Goal: Task Accomplishment & Management: Use online tool/utility

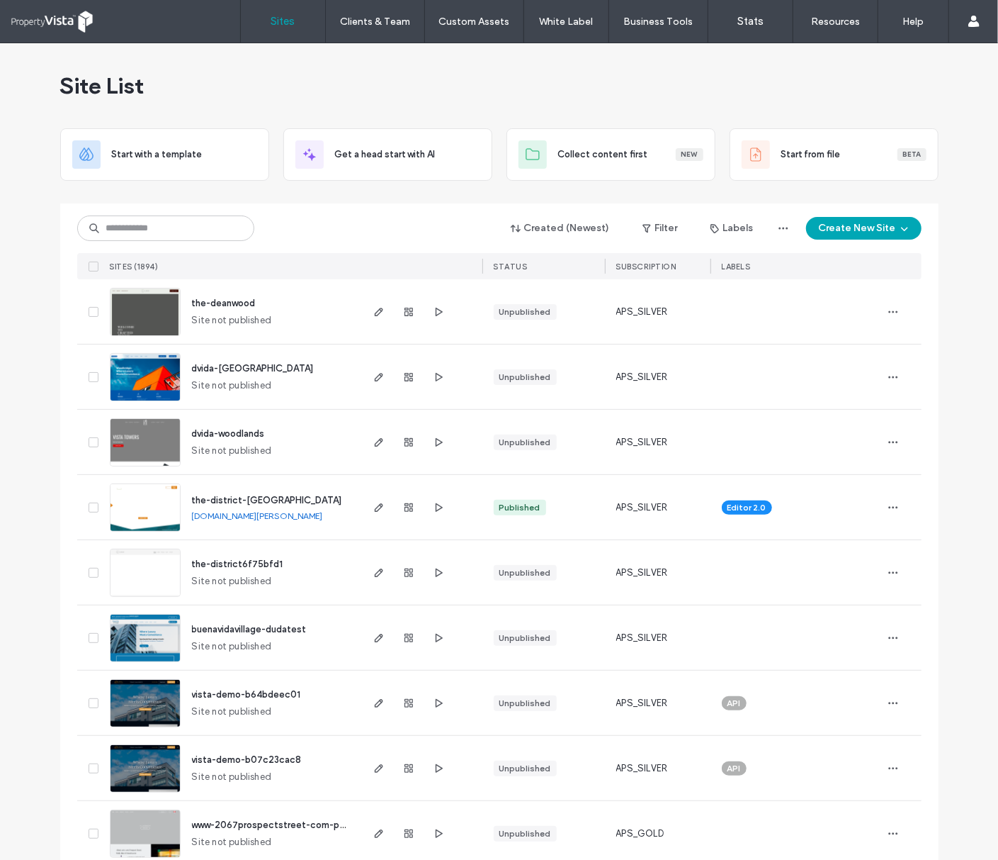
click at [315, 233] on div "Created (Newest) Filter Labels Create New Site" at bounding box center [499, 228] width 845 height 27
click at [216, 230] on input at bounding box center [165, 228] width 177 height 26
click at [171, 238] on input at bounding box center [165, 228] width 177 height 26
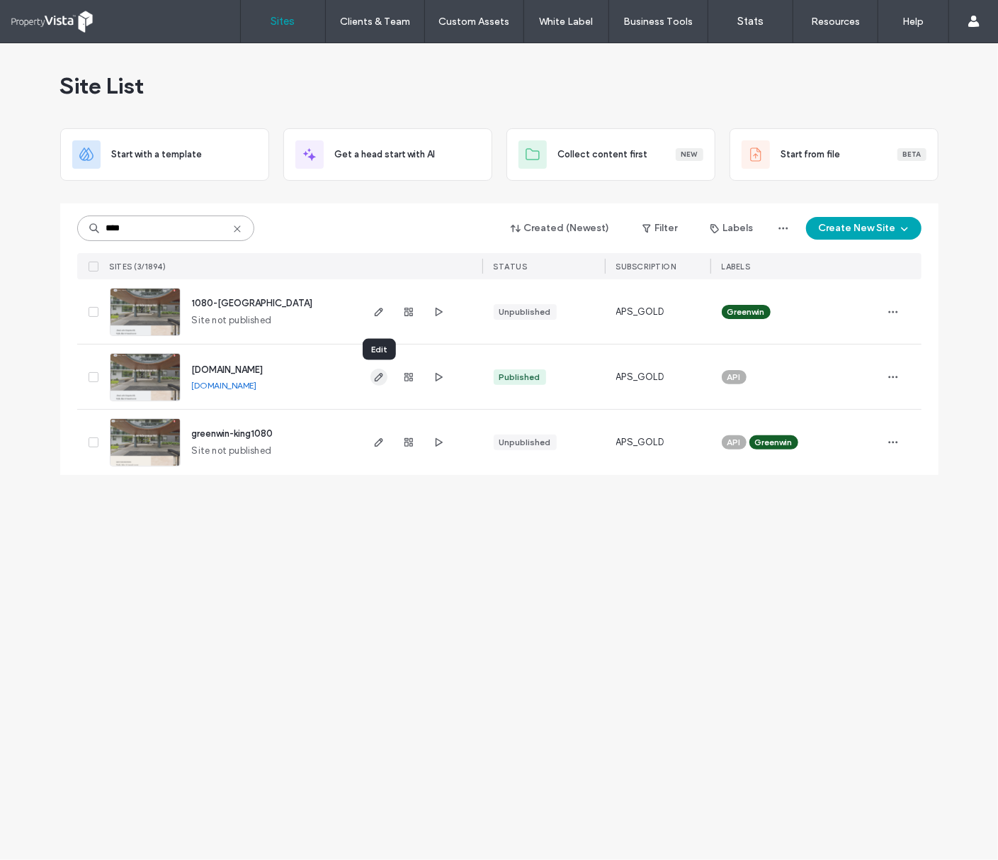
type input "****"
click at [378, 378] on icon "button" at bounding box center [378, 376] width 11 height 11
drag, startPoint x: 162, startPoint y: 230, endPoint x: -4, endPoint y: 237, distance: 166.7
click at [0, 237] on html ".wqwq-1{fill:#231f20;} .cls-1q, .cls-2q { fill-rule: evenodd; } .cls-2q { fill:…" at bounding box center [499, 430] width 998 height 860
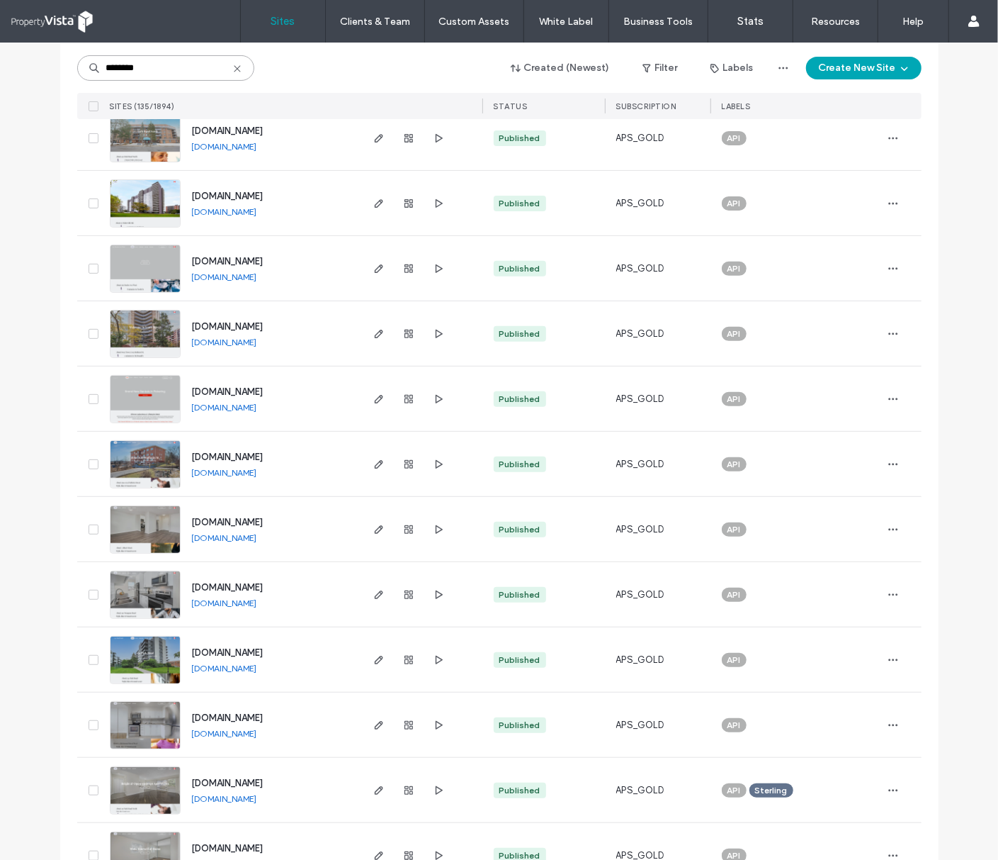
scroll to position [188, 0]
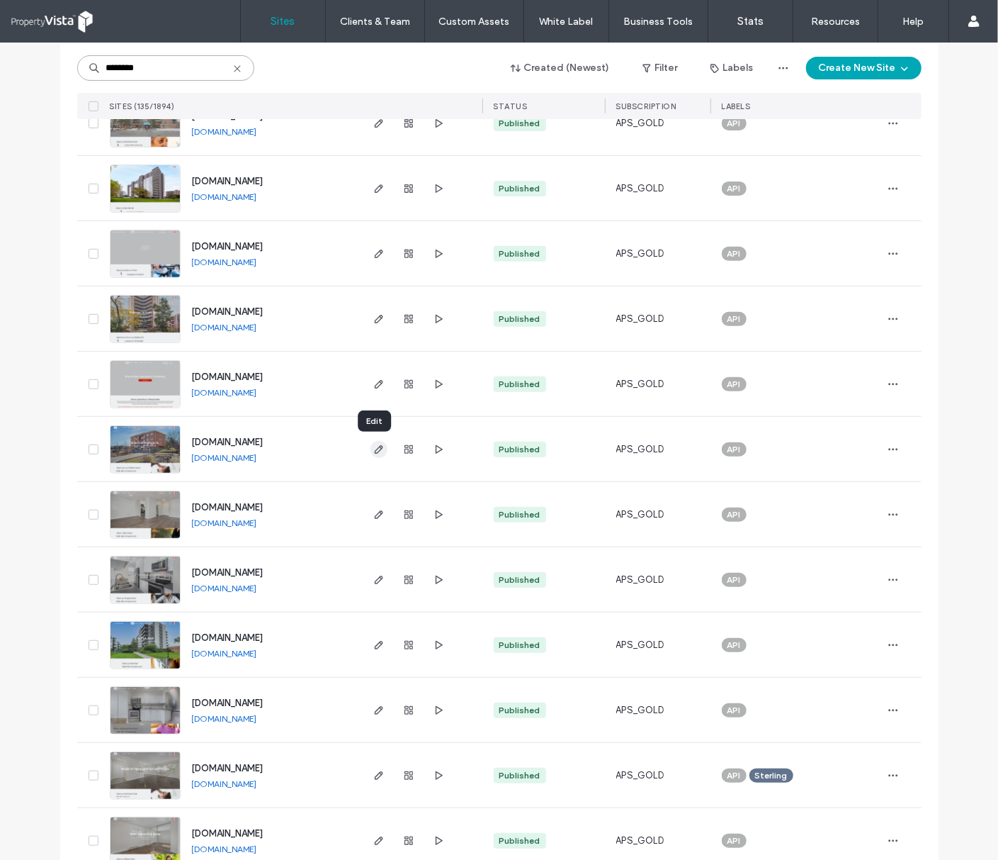
type input "********"
click at [376, 451] on icon "button" at bounding box center [378, 449] width 11 height 11
drag, startPoint x: 171, startPoint y: 71, endPoint x: 57, endPoint y: 71, distance: 113.4
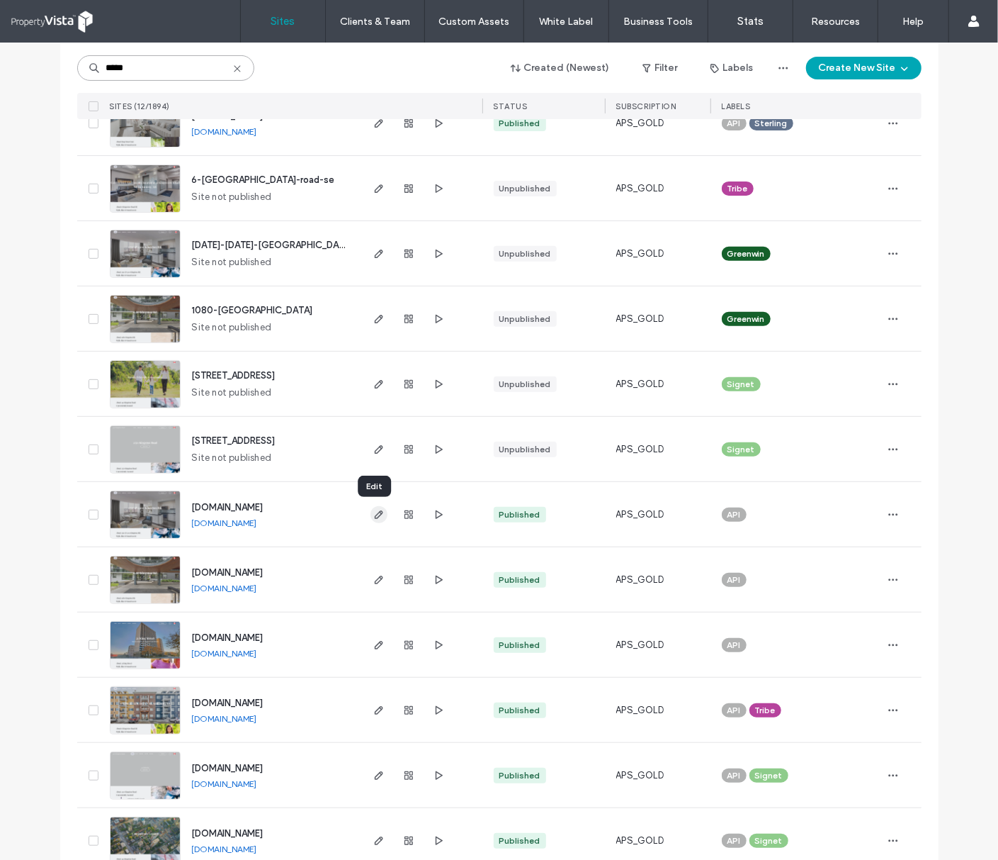
type input "*****"
click at [376, 517] on icon "button" at bounding box center [378, 514] width 11 height 11
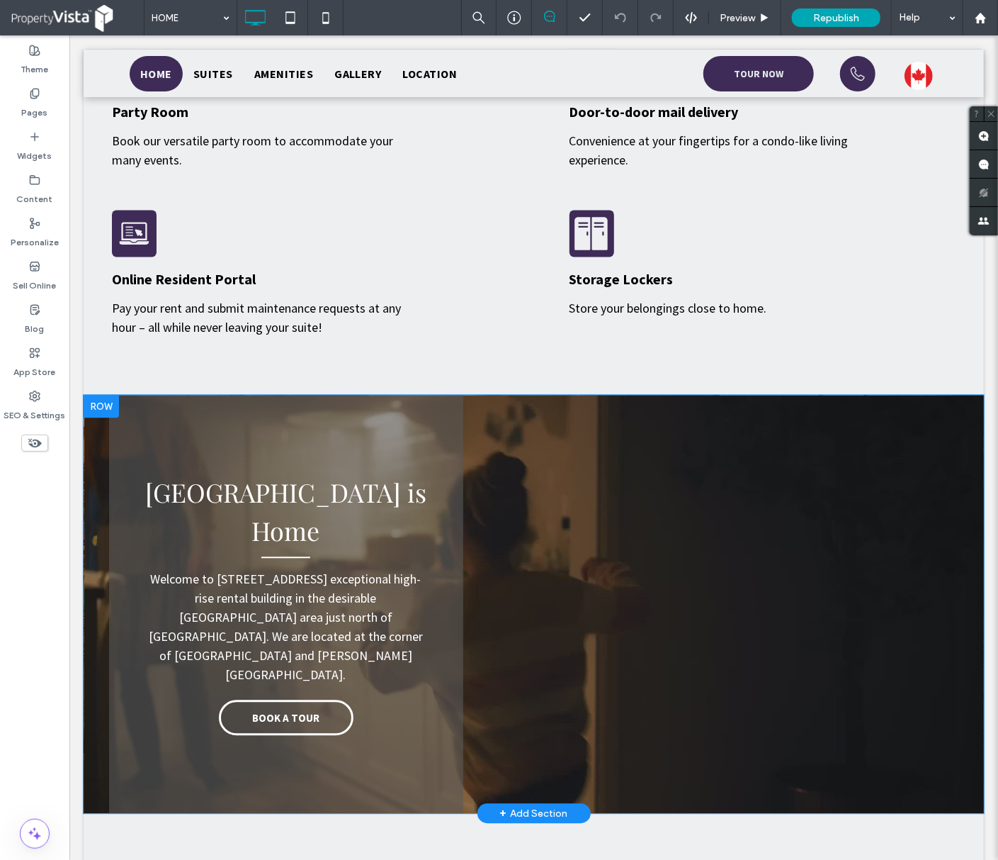
scroll to position [1413, 0]
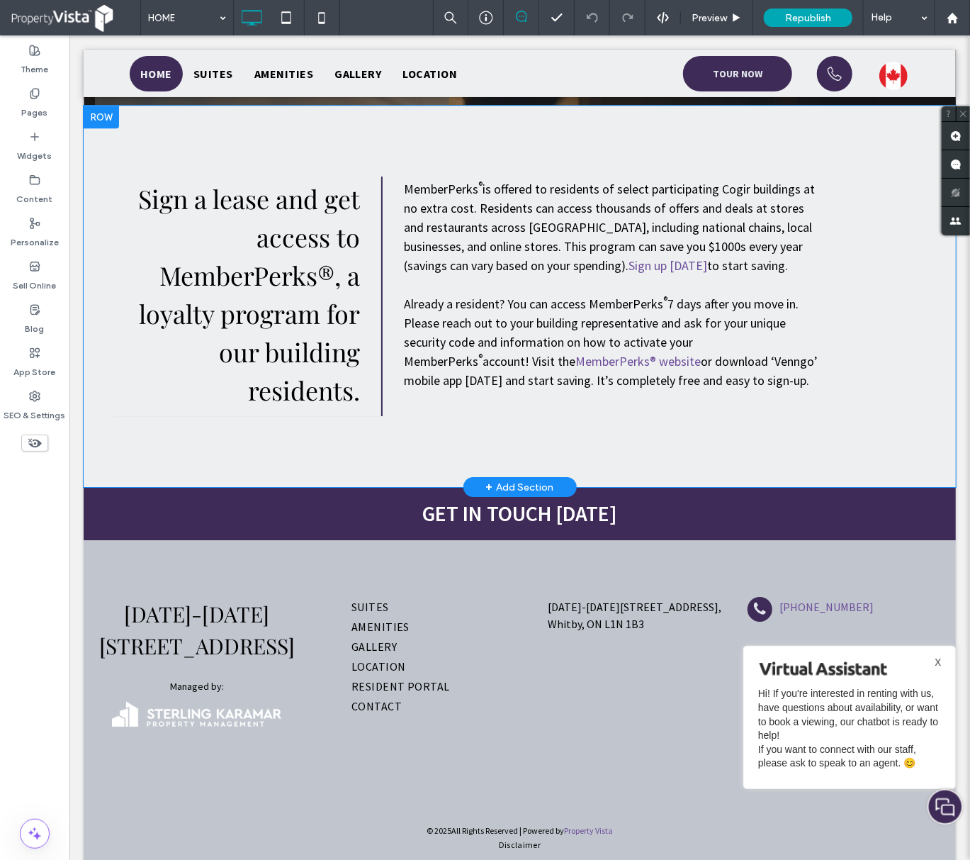
scroll to position [2466, 0]
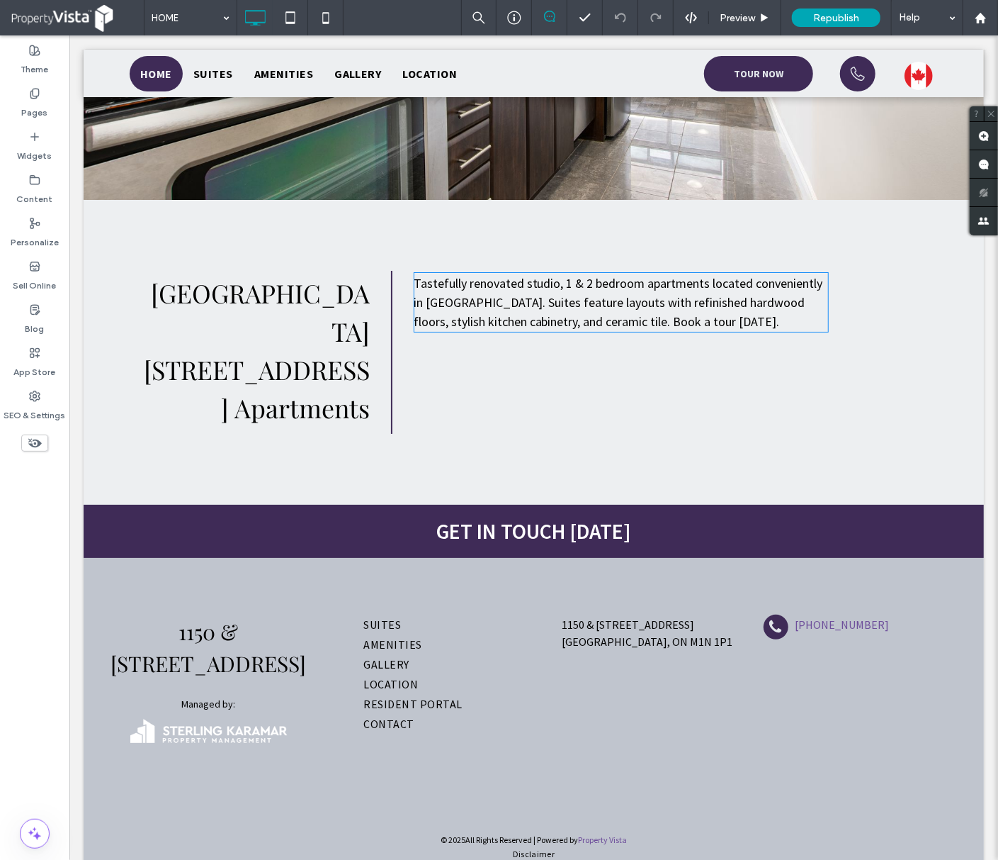
scroll to position [2807, 0]
